Goal: Transaction & Acquisition: Purchase product/service

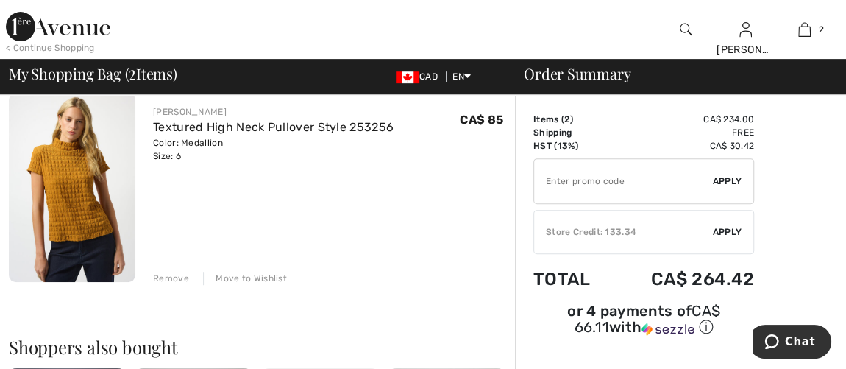
scroll to position [334, 0]
click at [174, 275] on div "Remove" at bounding box center [171, 277] width 36 height 13
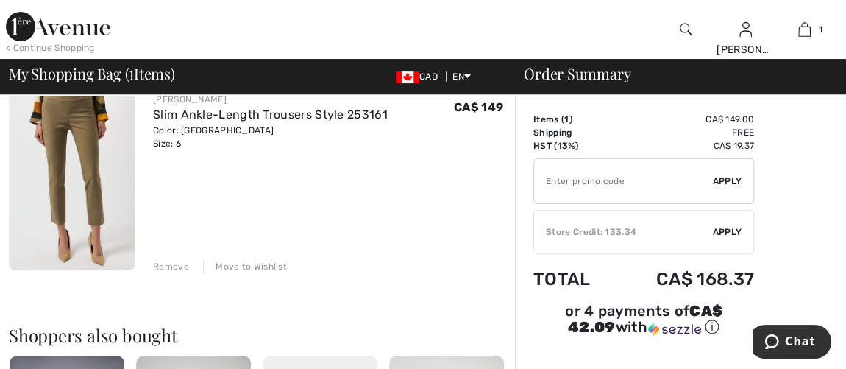
scroll to position [133, 0]
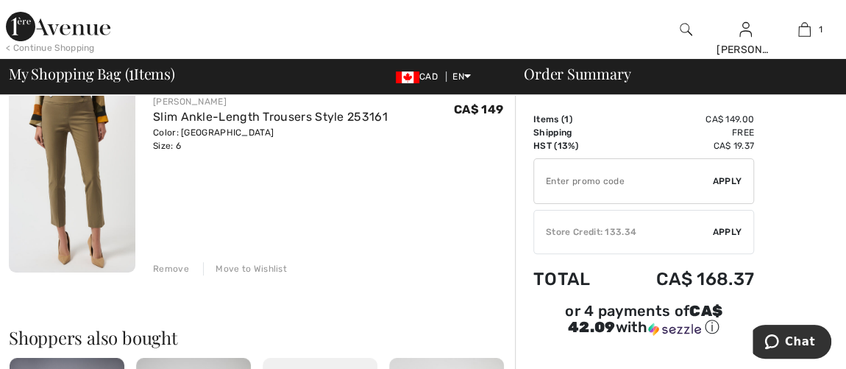
click at [163, 269] on div "Remove" at bounding box center [171, 268] width 36 height 13
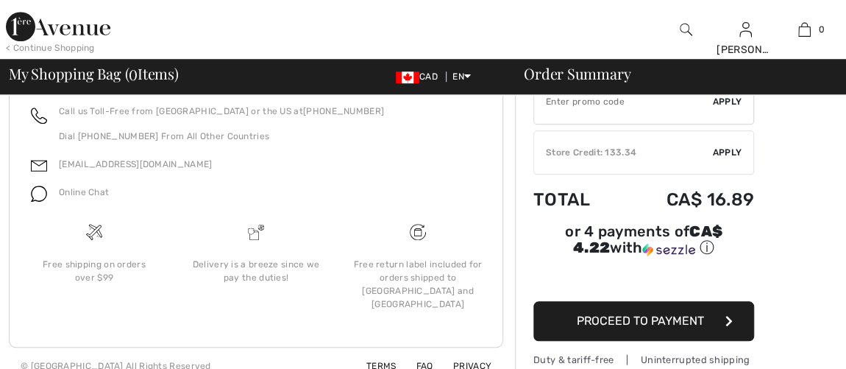
scroll to position [0, 0]
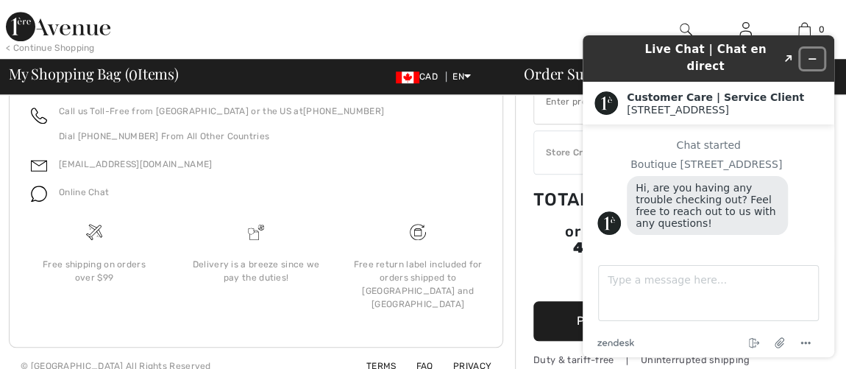
click at [812, 59] on icon "Minimize widget" at bounding box center [812, 59] width 7 height 0
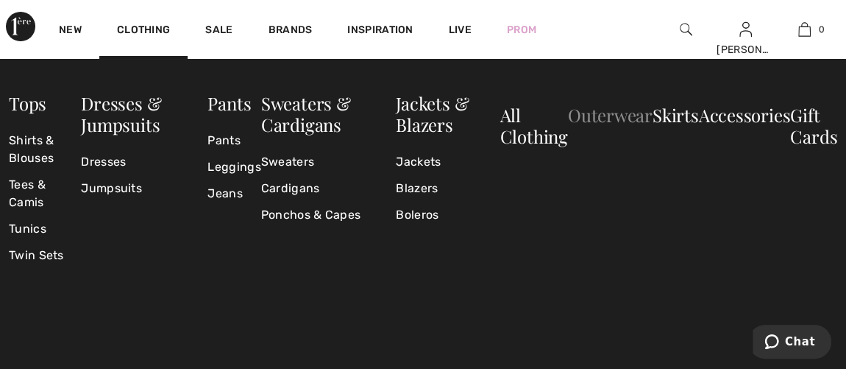
click at [622, 116] on link "Outerwear" at bounding box center [610, 115] width 85 height 24
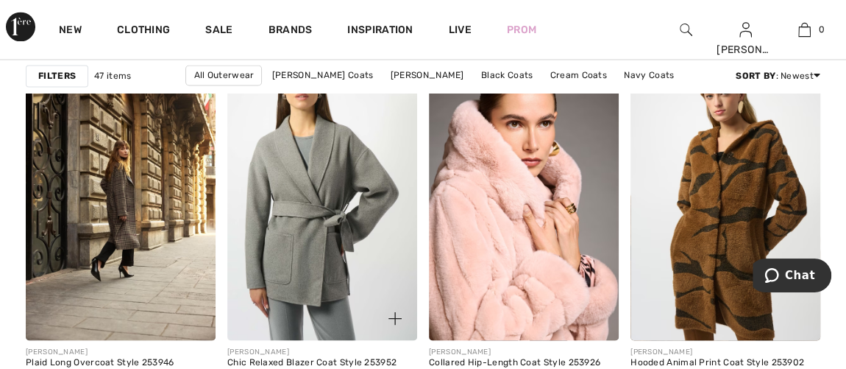
scroll to position [1338, 0]
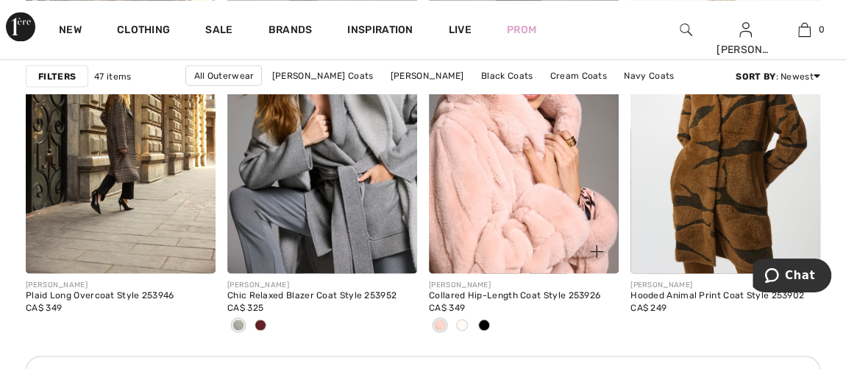
click at [461, 322] on span at bounding box center [462, 325] width 12 height 12
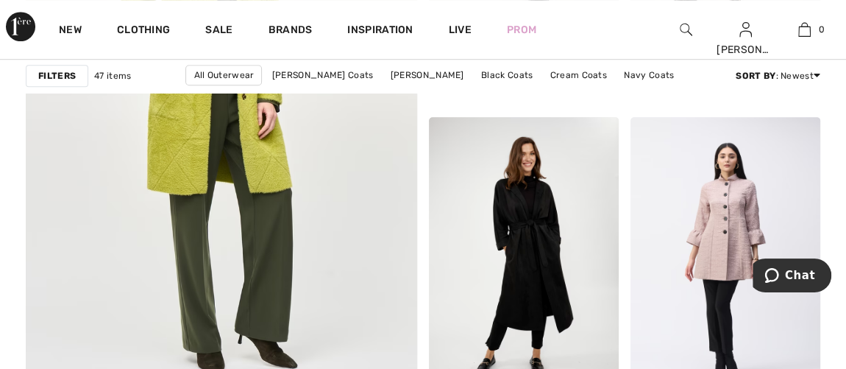
scroll to position [3344, 0]
